Goal: Task Accomplishment & Management: Use online tool/utility

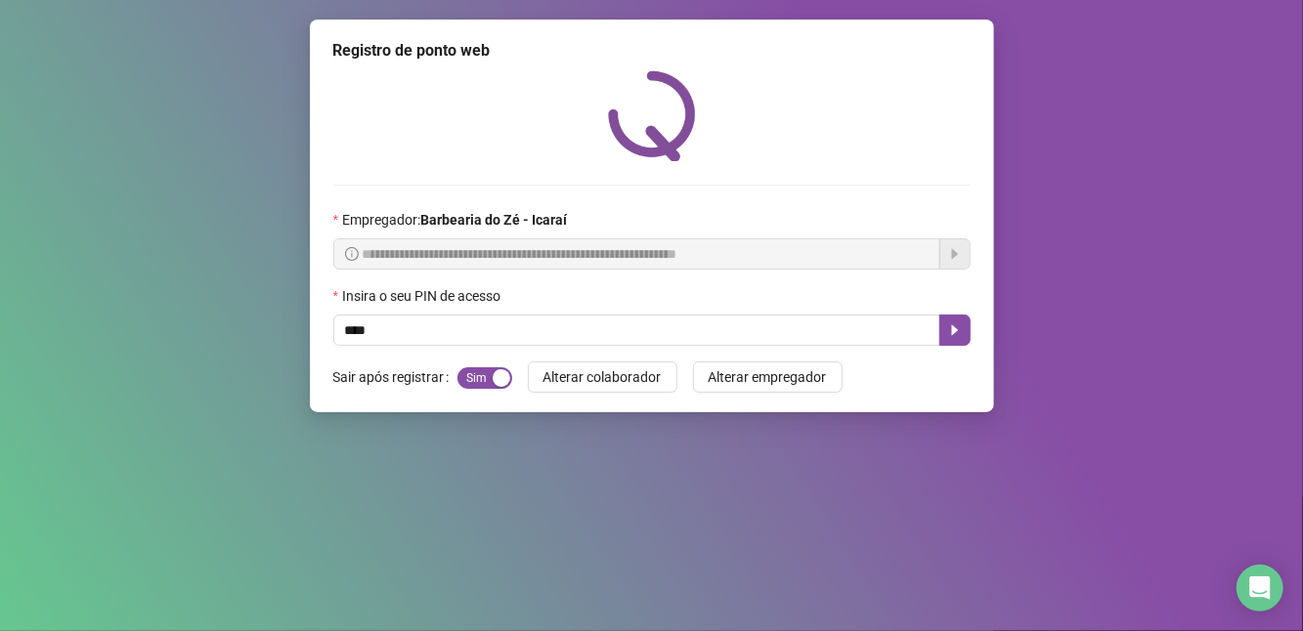
type input "****"
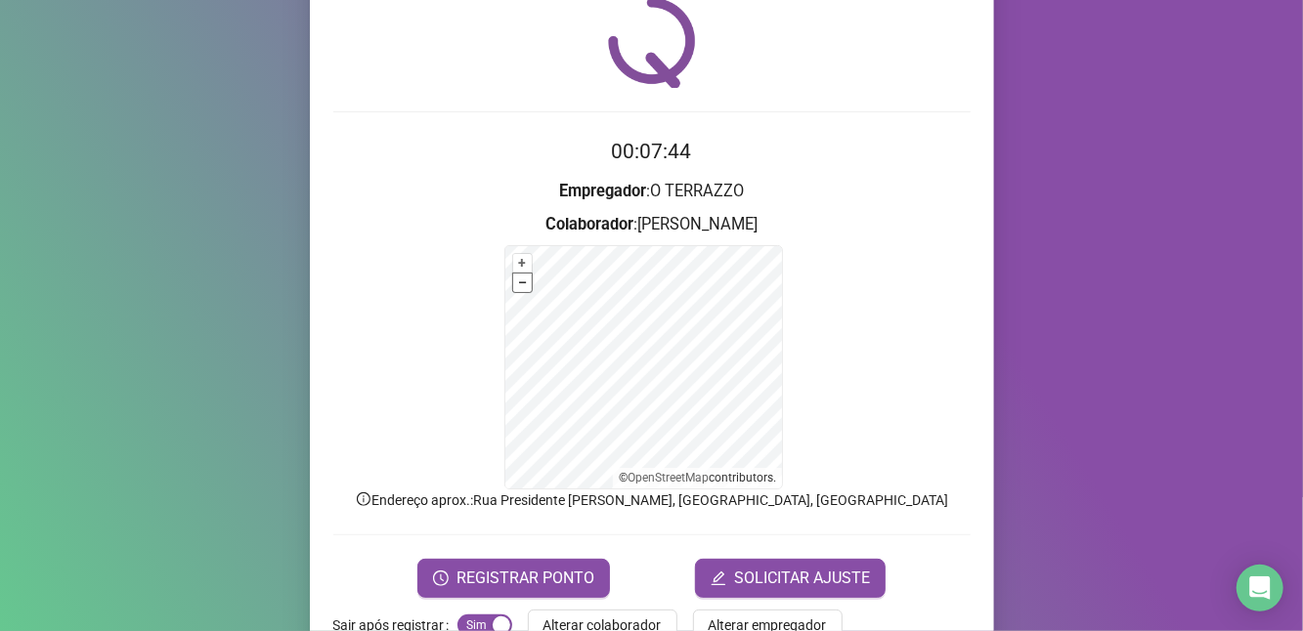
scroll to position [125, 0]
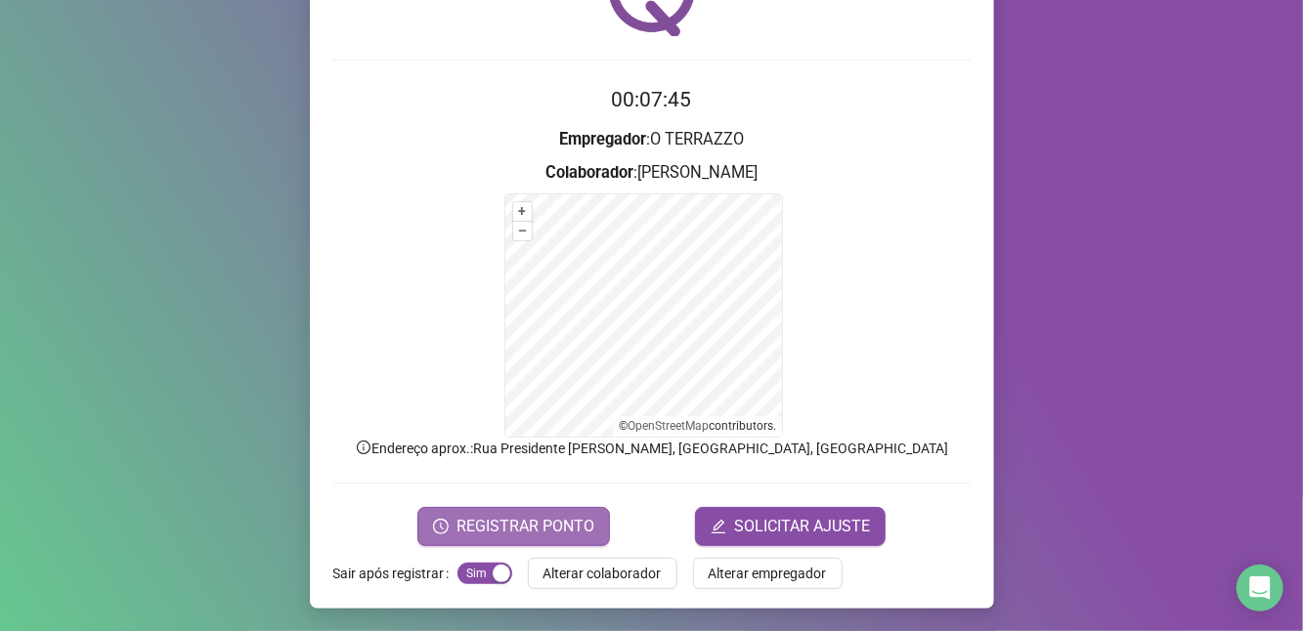
click at [520, 510] on button "REGISTRAR PONTO" at bounding box center [513, 526] width 193 height 39
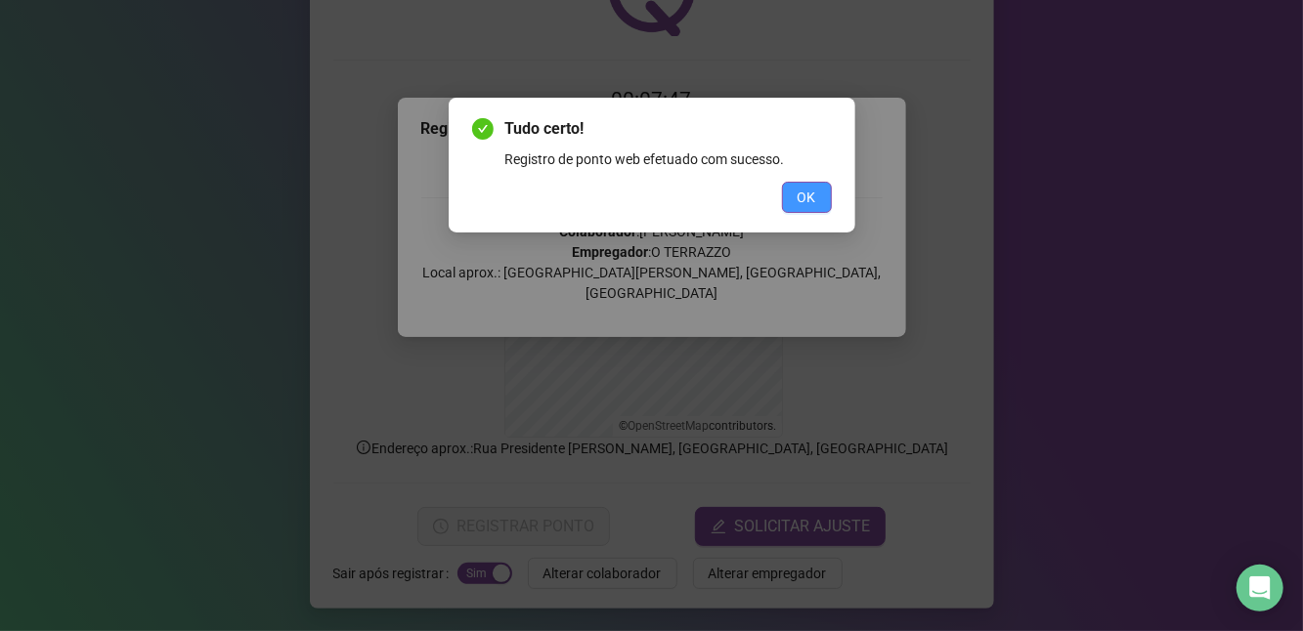
click at [796, 197] on button "OK" at bounding box center [807, 197] width 50 height 31
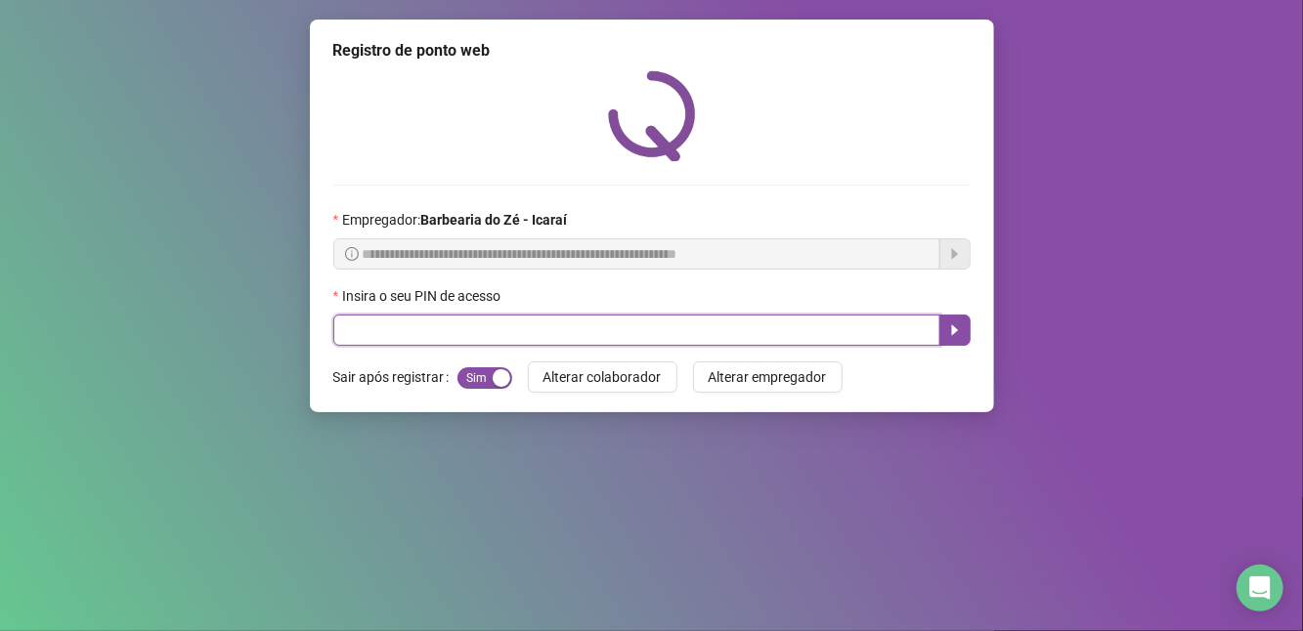
click at [444, 345] on input "text" at bounding box center [636, 330] width 607 height 31
type input "****"
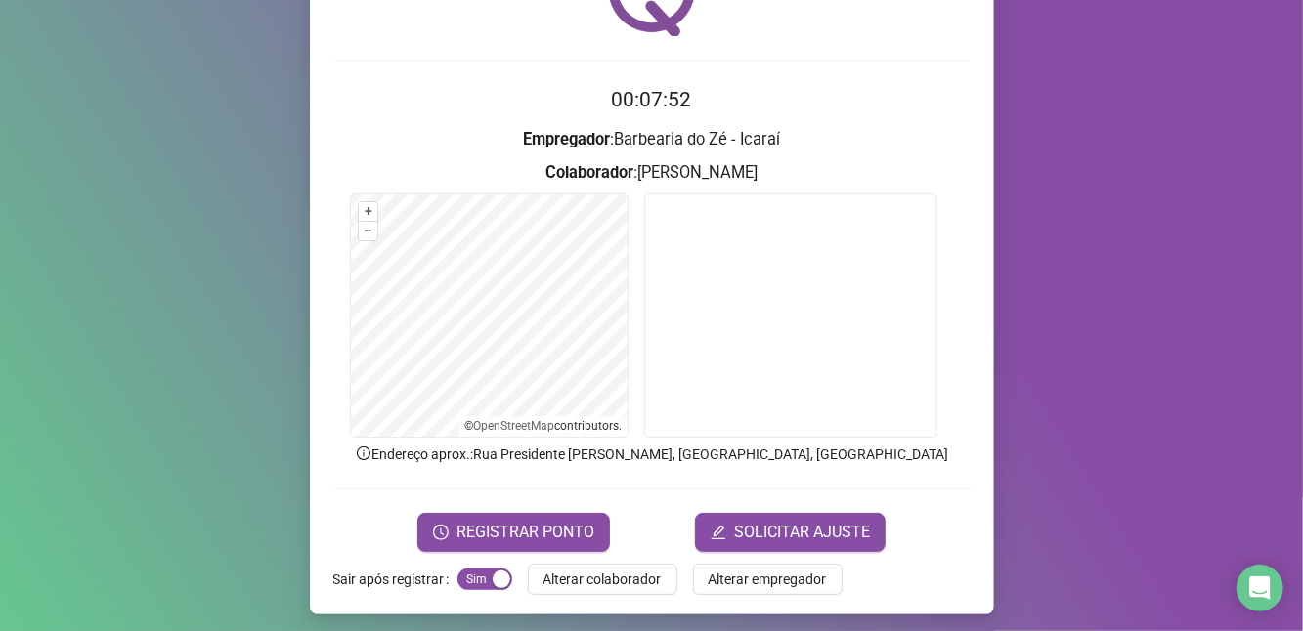
scroll to position [131, 0]
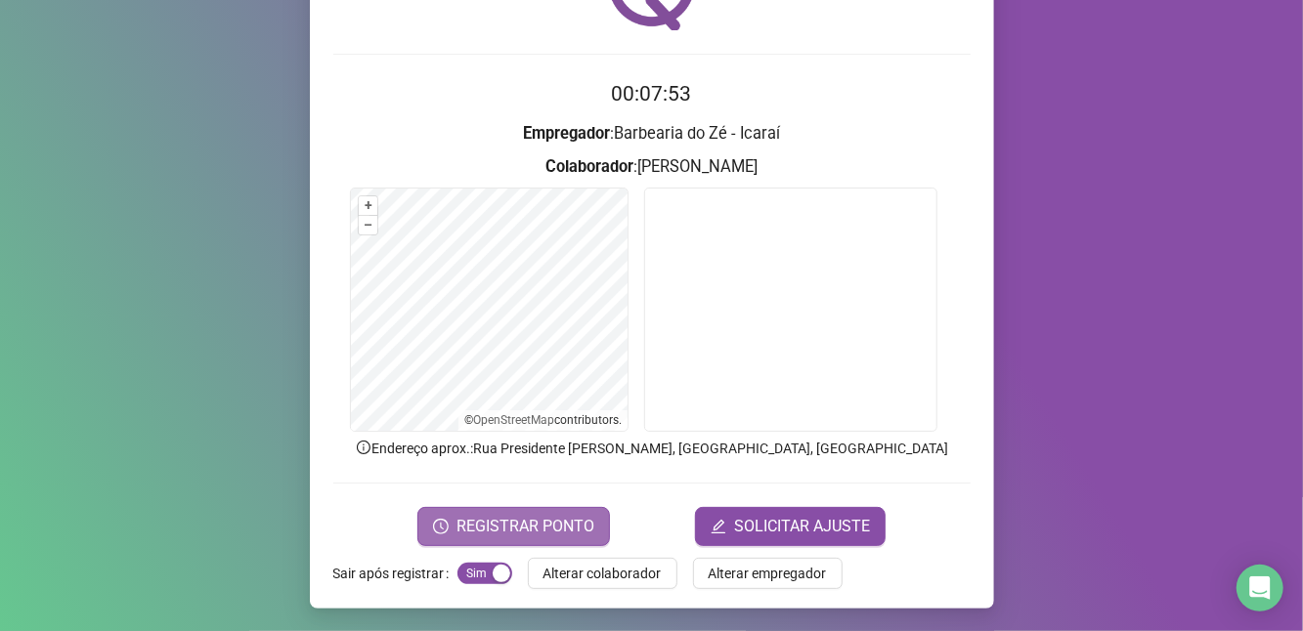
click at [530, 519] on span "REGISTRAR PONTO" at bounding box center [525, 526] width 138 height 23
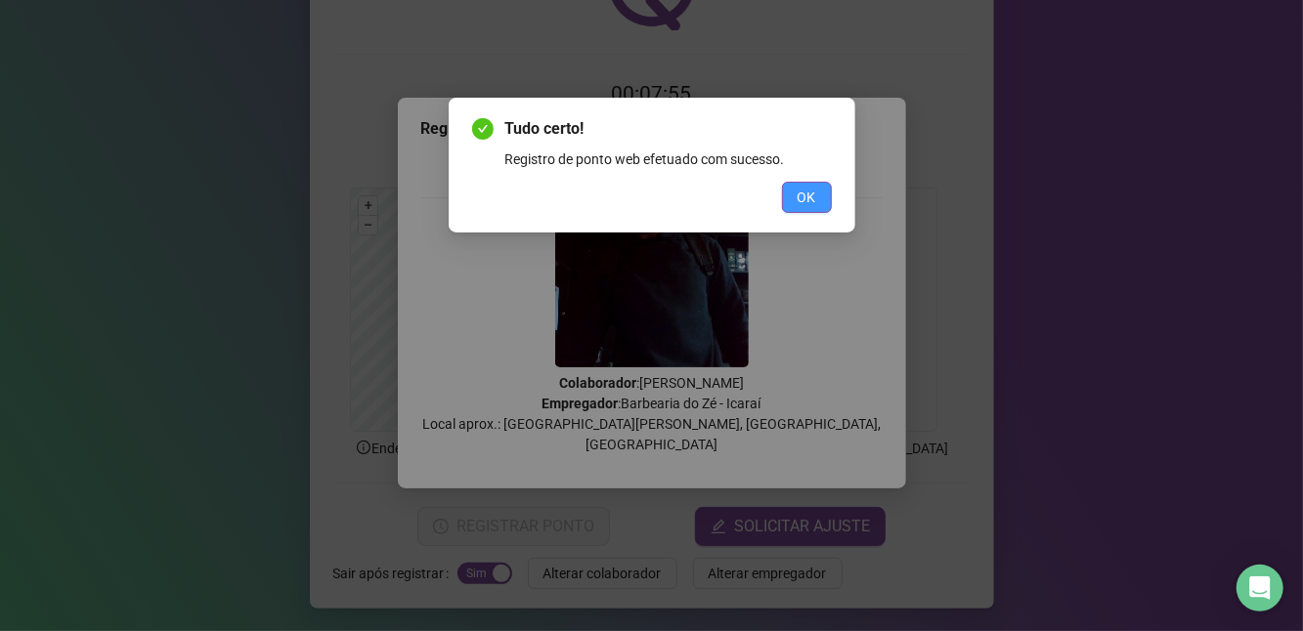
click at [799, 193] on span "OK" at bounding box center [807, 198] width 19 height 22
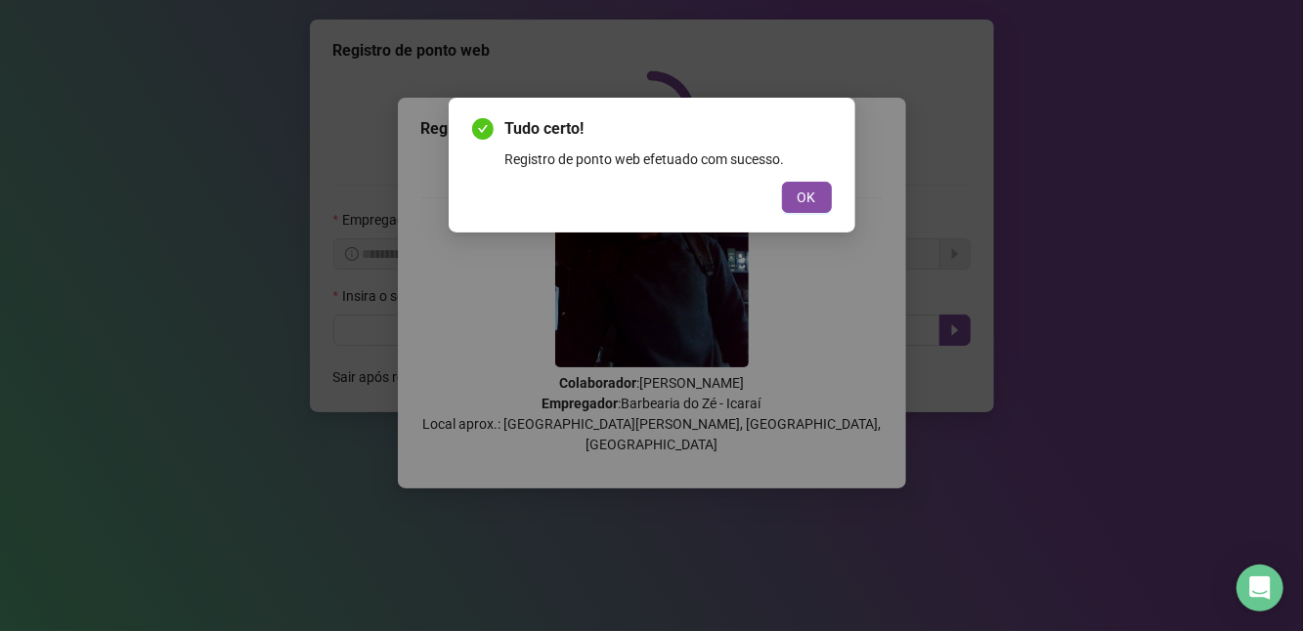
scroll to position [0, 0]
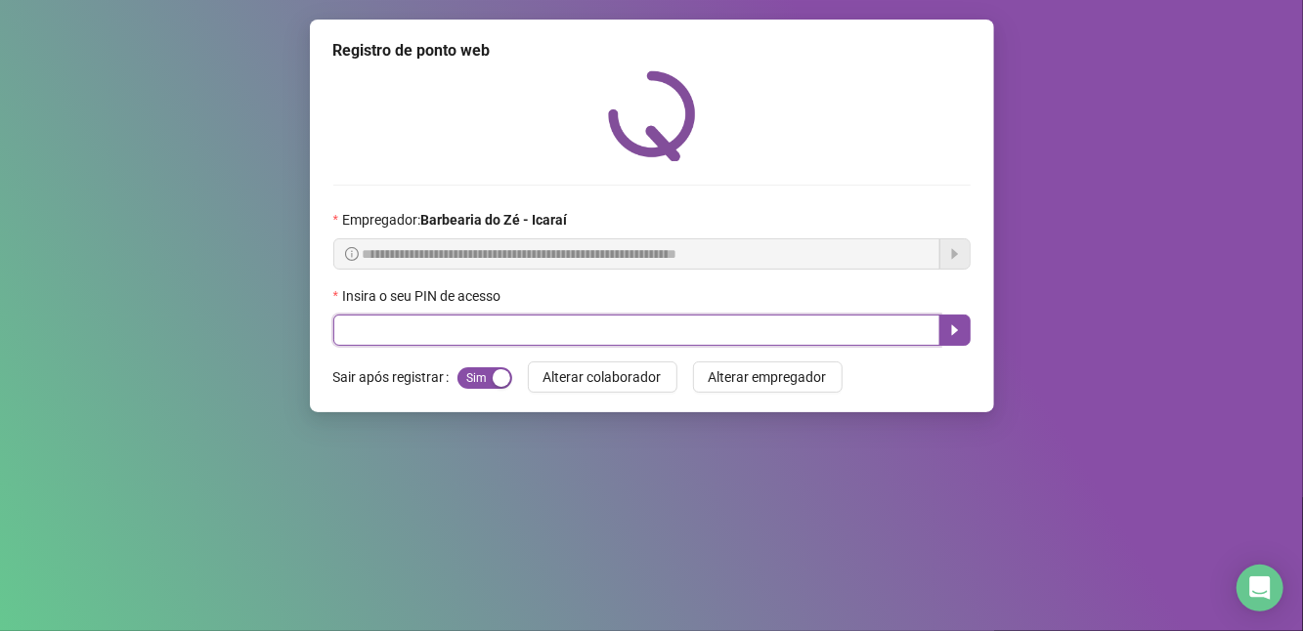
click at [601, 336] on input "text" at bounding box center [636, 330] width 607 height 31
type input "****"
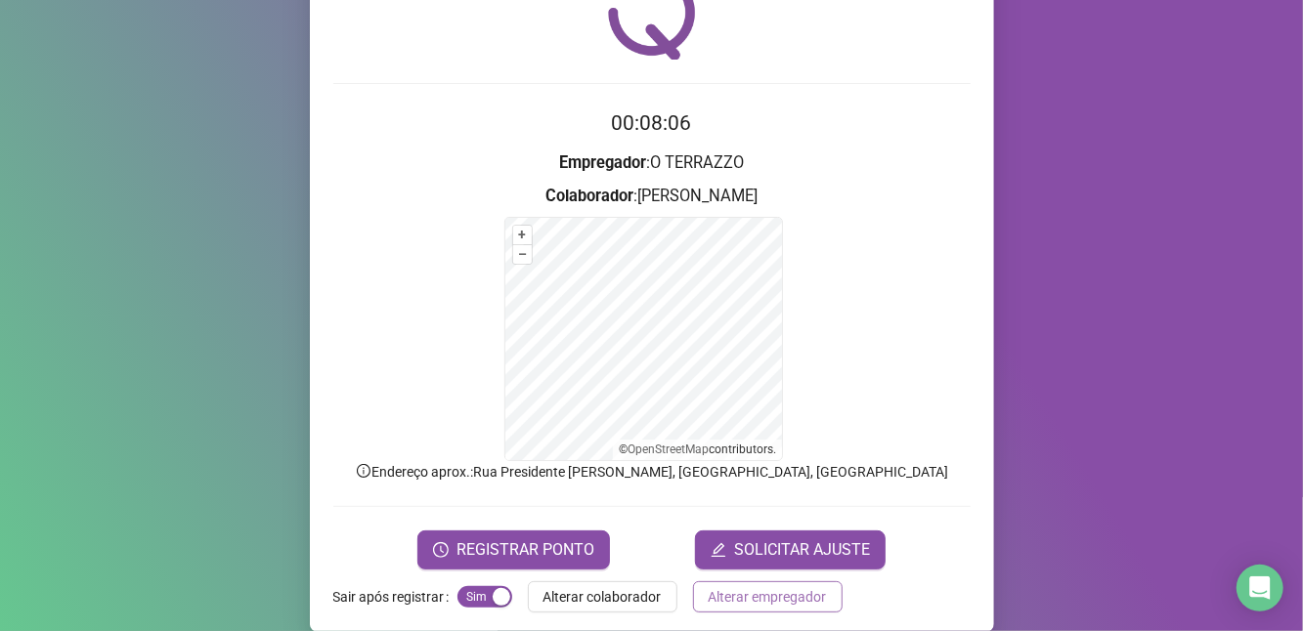
scroll to position [103, 0]
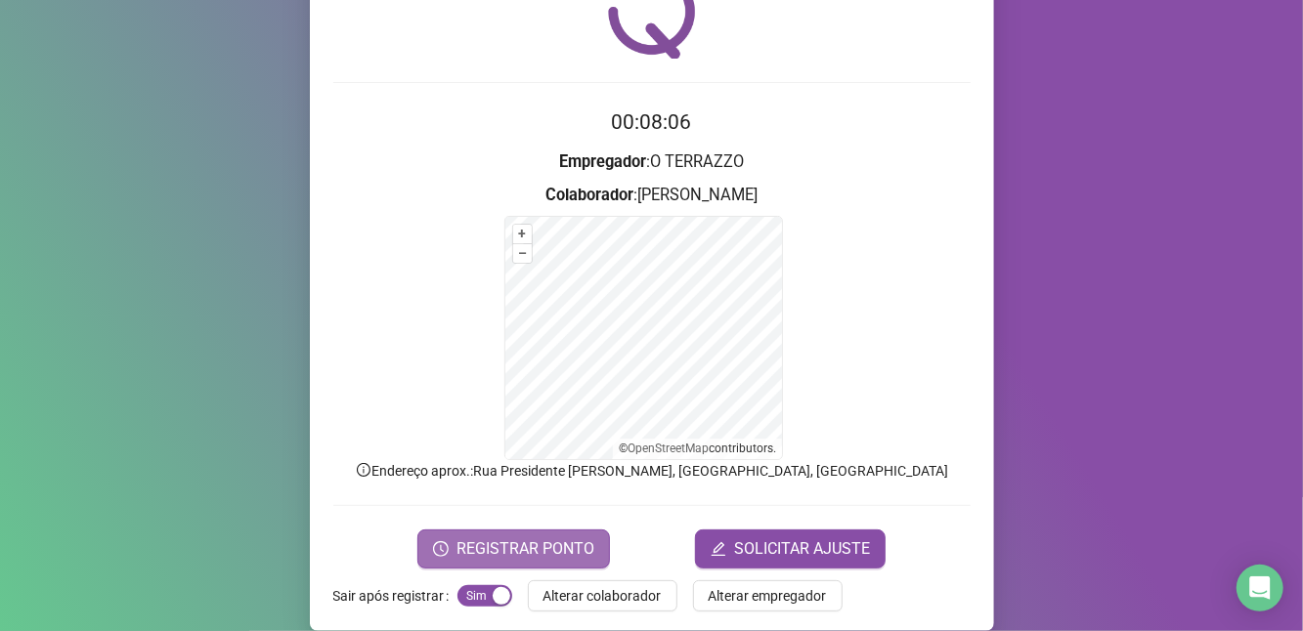
click at [533, 554] on span "REGISTRAR PONTO" at bounding box center [525, 549] width 138 height 23
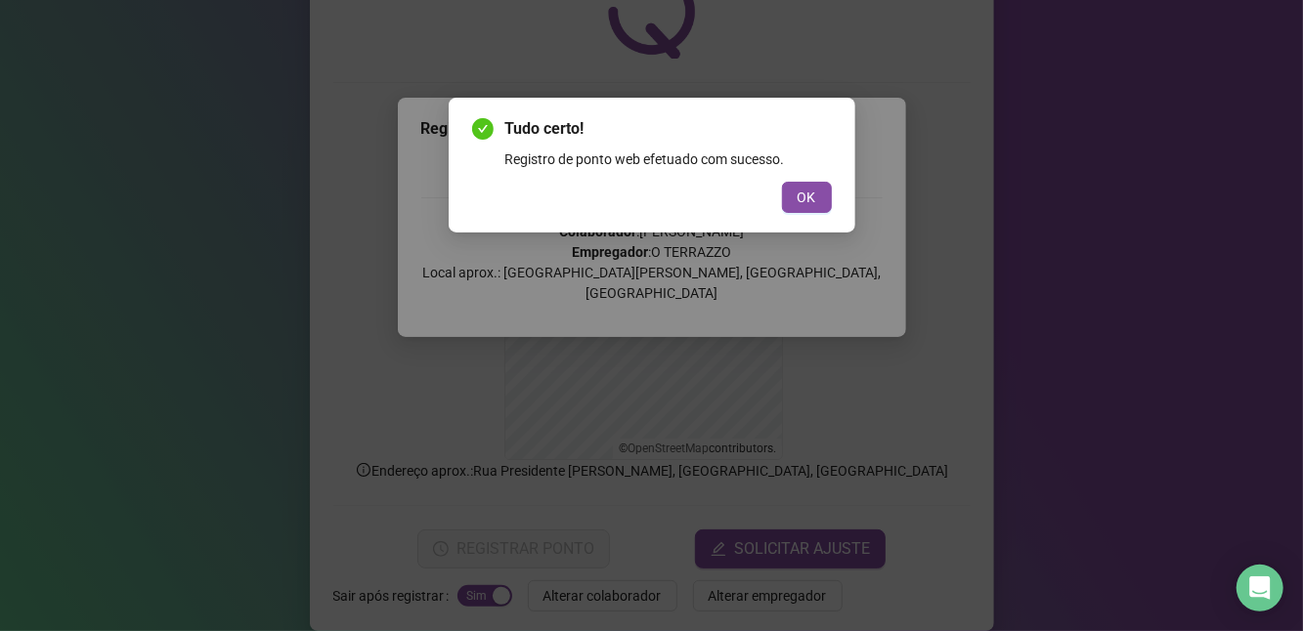
click at [778, 208] on div "OK" at bounding box center [652, 197] width 360 height 31
click at [783, 205] on button "OK" at bounding box center [807, 197] width 50 height 31
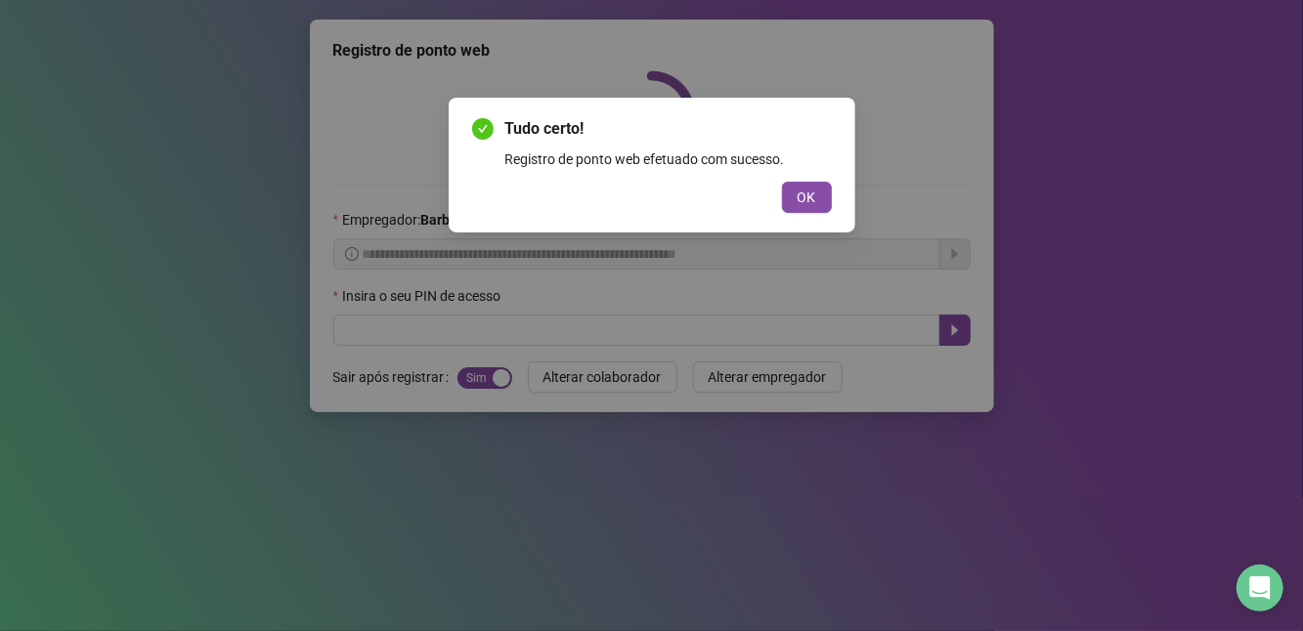
scroll to position [0, 0]
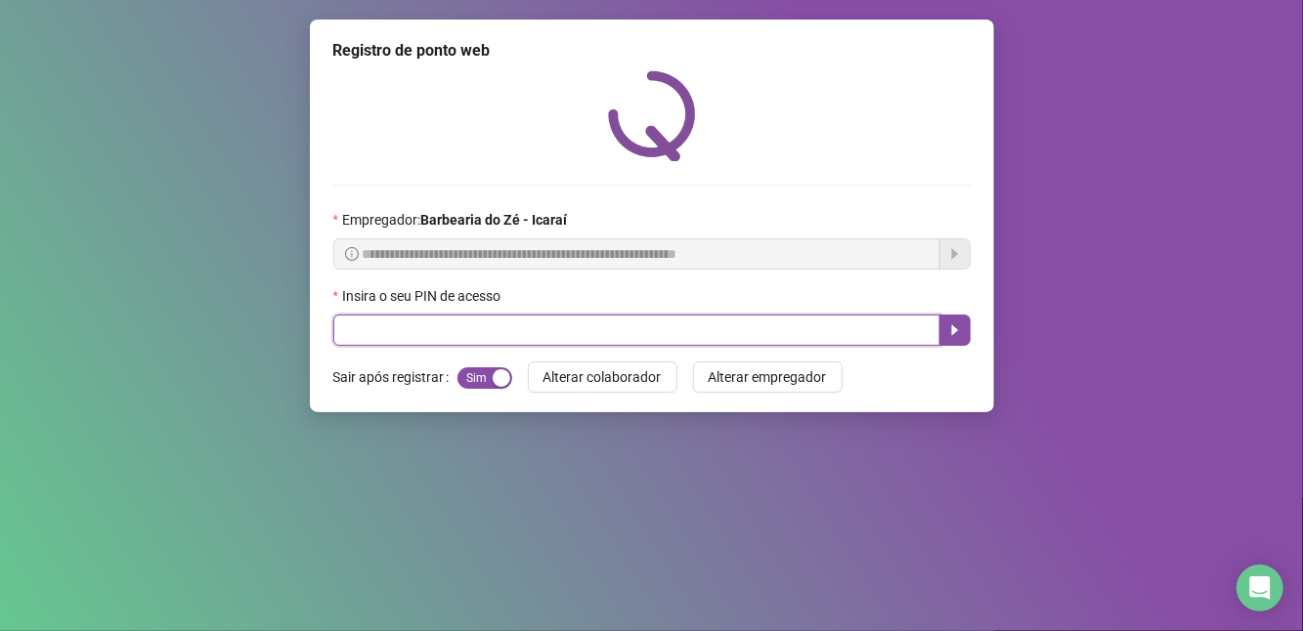
click at [366, 334] on input "text" at bounding box center [636, 330] width 607 height 31
type input "****"
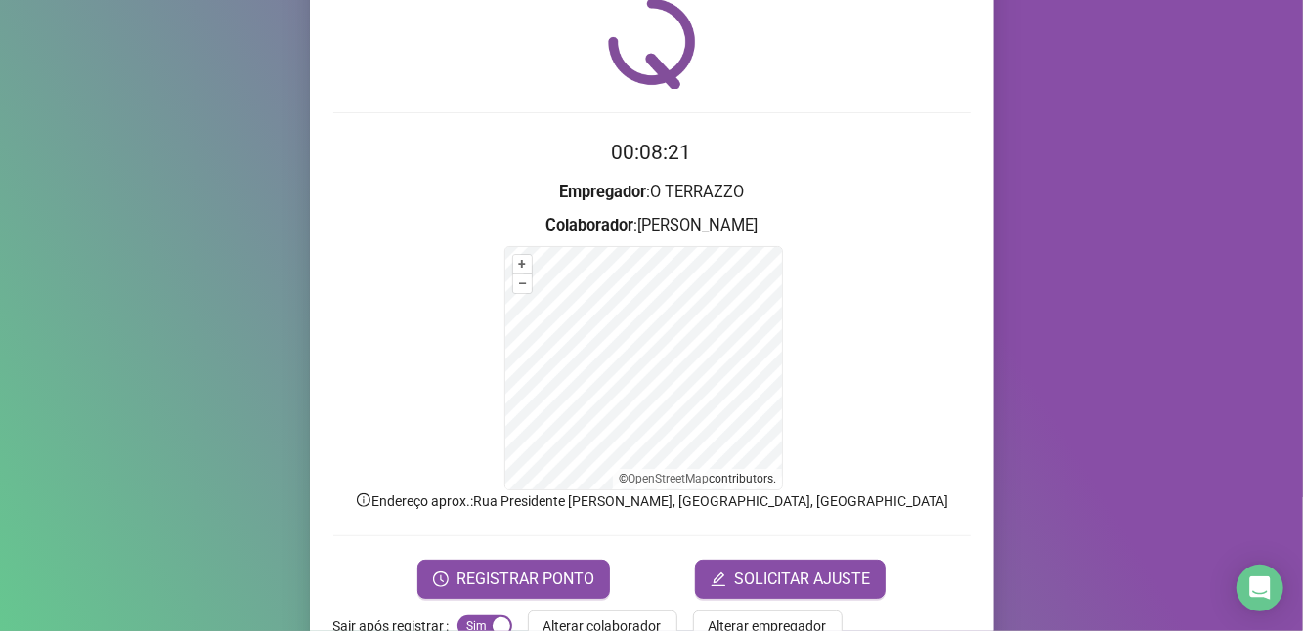
scroll to position [125, 0]
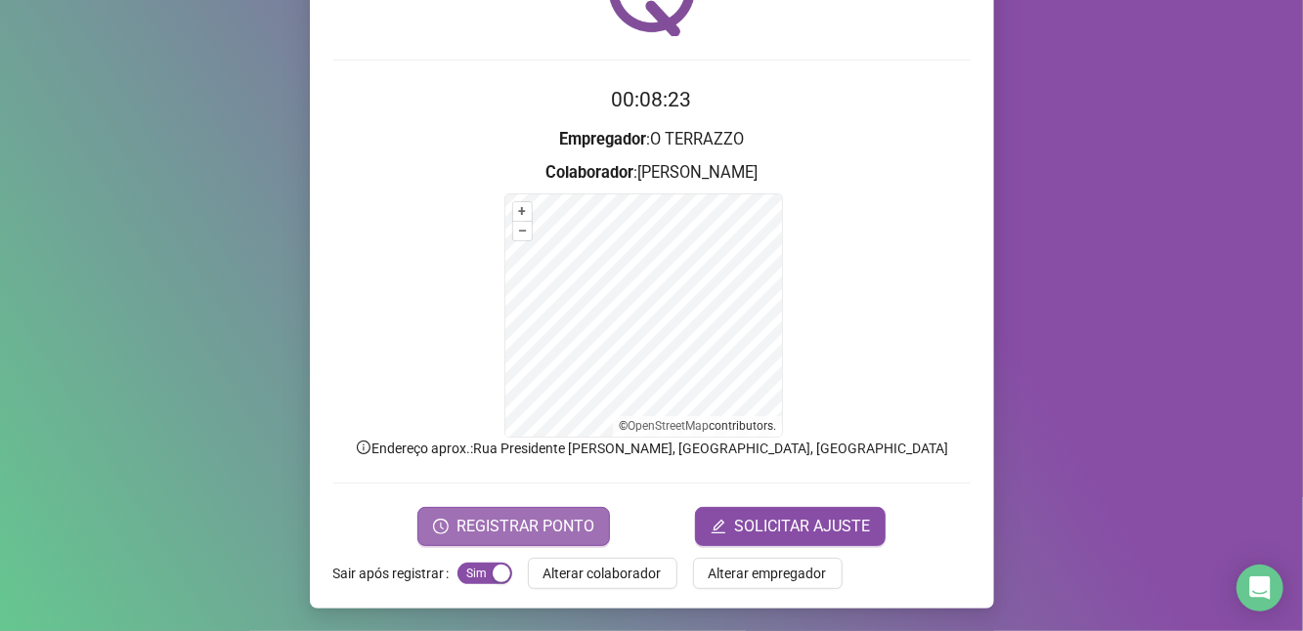
drag, startPoint x: 571, startPoint y: 539, endPoint x: 570, endPoint y: 528, distance: 10.8
click at [570, 533] on button "REGISTRAR PONTO" at bounding box center [513, 526] width 193 height 39
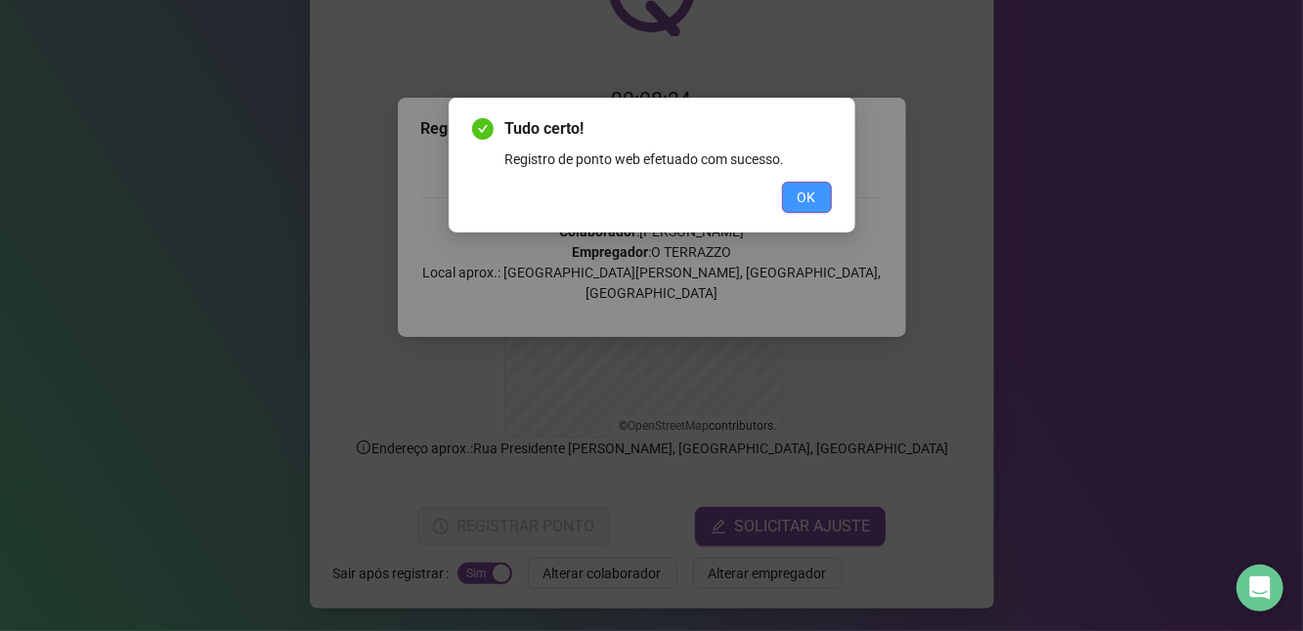
click at [814, 210] on button "OK" at bounding box center [807, 197] width 50 height 31
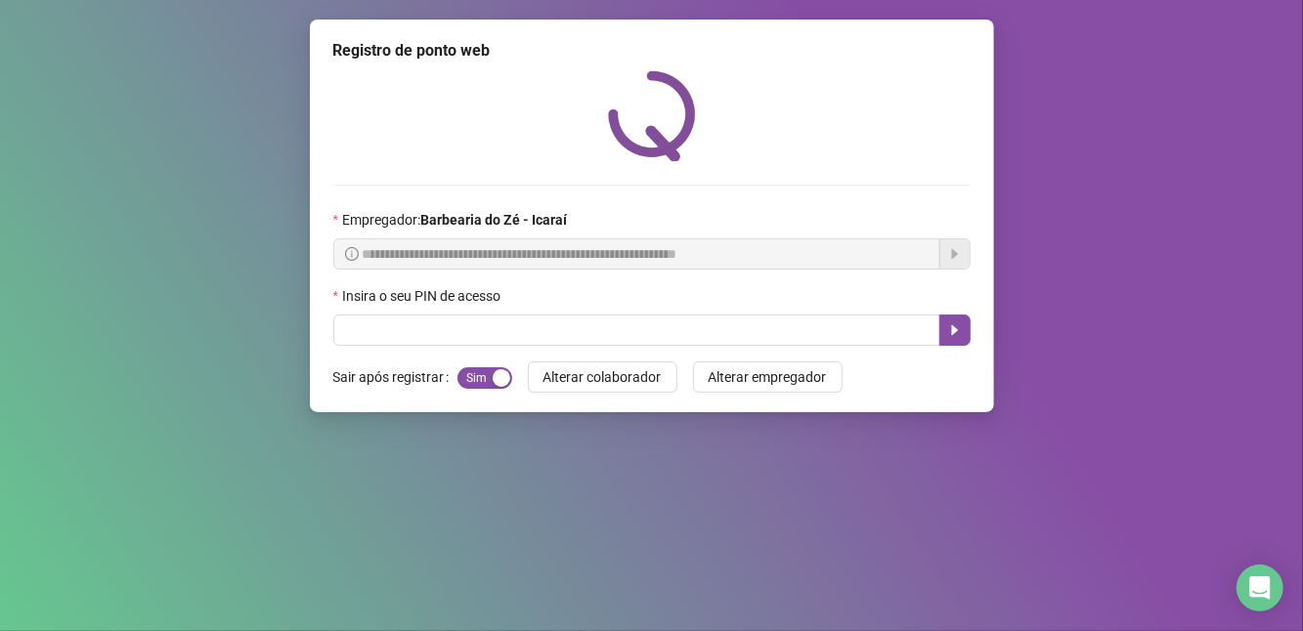
scroll to position [0, 0]
